Goal: Find contact information: Find contact information

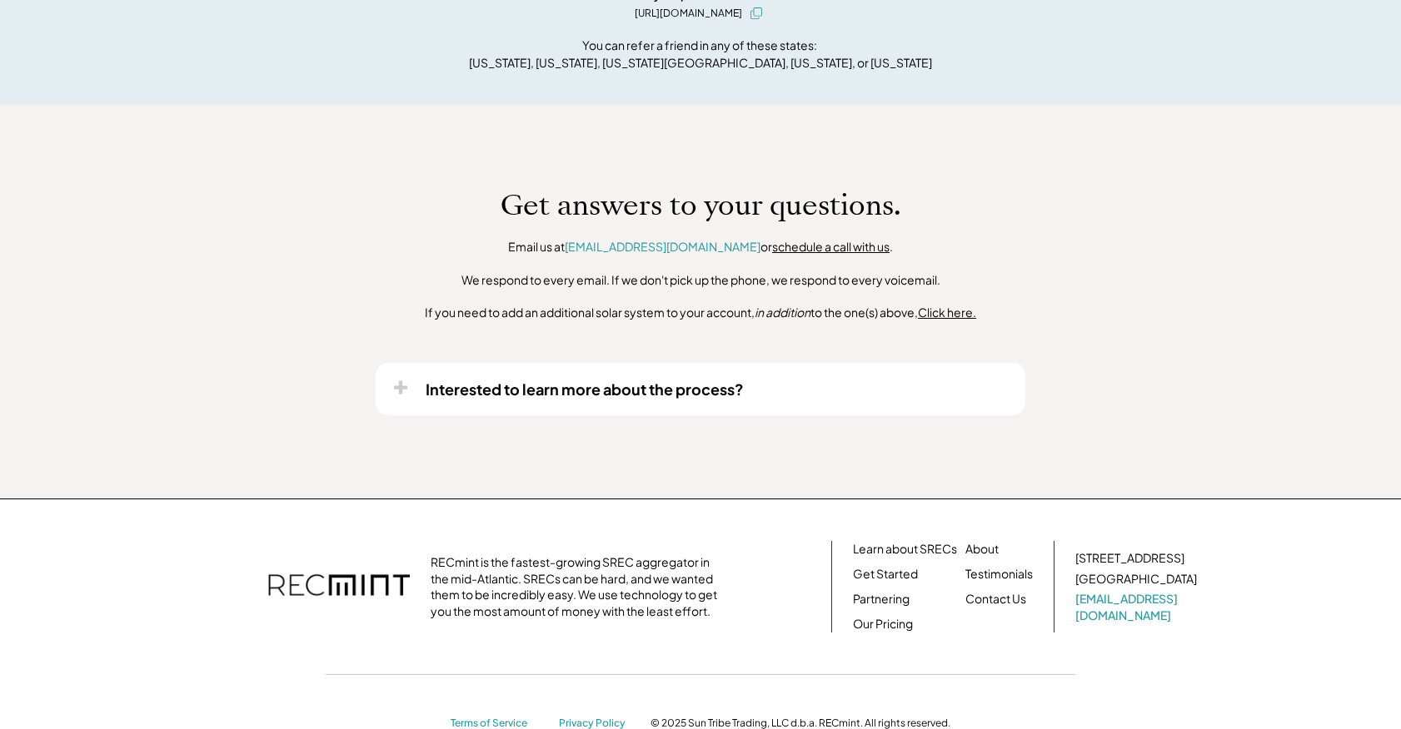
scroll to position [1145, 0]
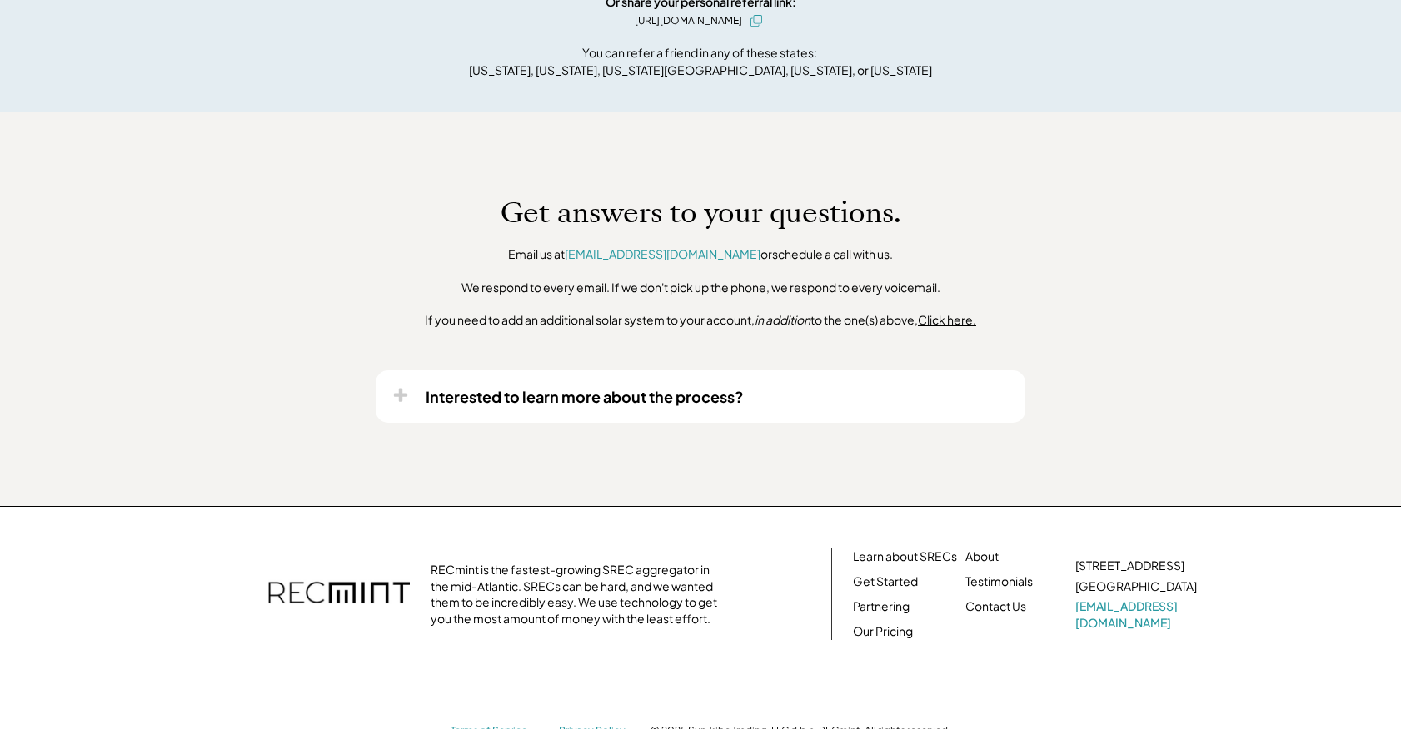
click at [697, 255] on font "[EMAIL_ADDRESS][DOMAIN_NAME]" at bounding box center [663, 253] width 196 height 15
click at [1113, 619] on link "[EMAIL_ADDRESS][DOMAIN_NAME]" at bounding box center [1137, 615] width 125 height 32
click at [772, 257] on link "schedule a call with us" at bounding box center [830, 253] width 117 height 15
